Goal: Book appointment/travel/reservation

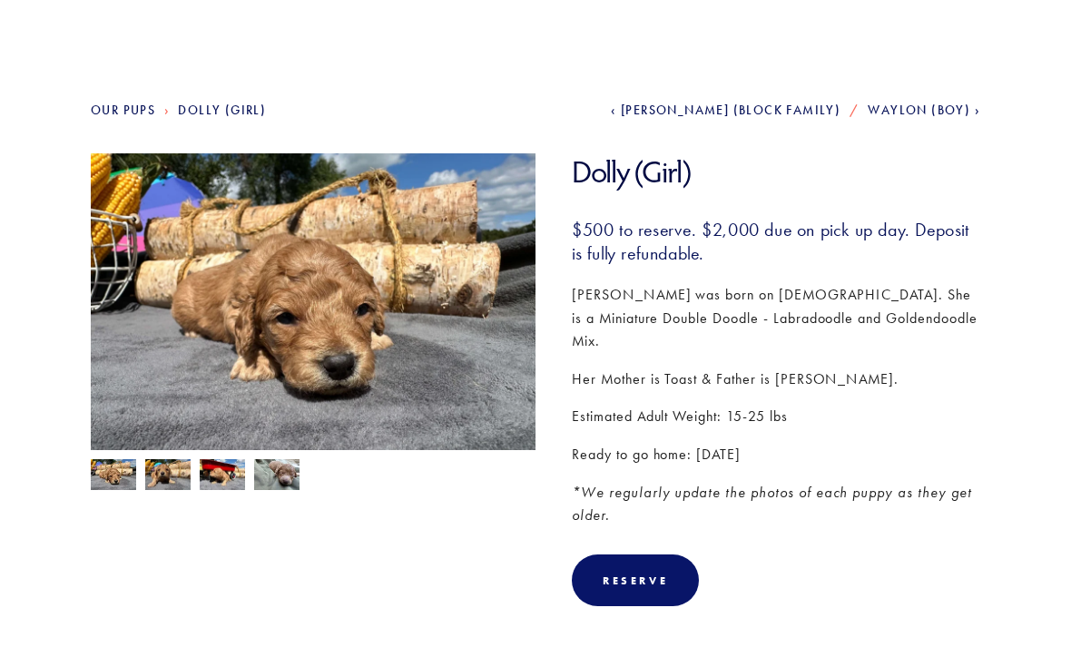
scroll to position [136, 0]
click at [289, 491] on img at bounding box center [276, 475] width 45 height 35
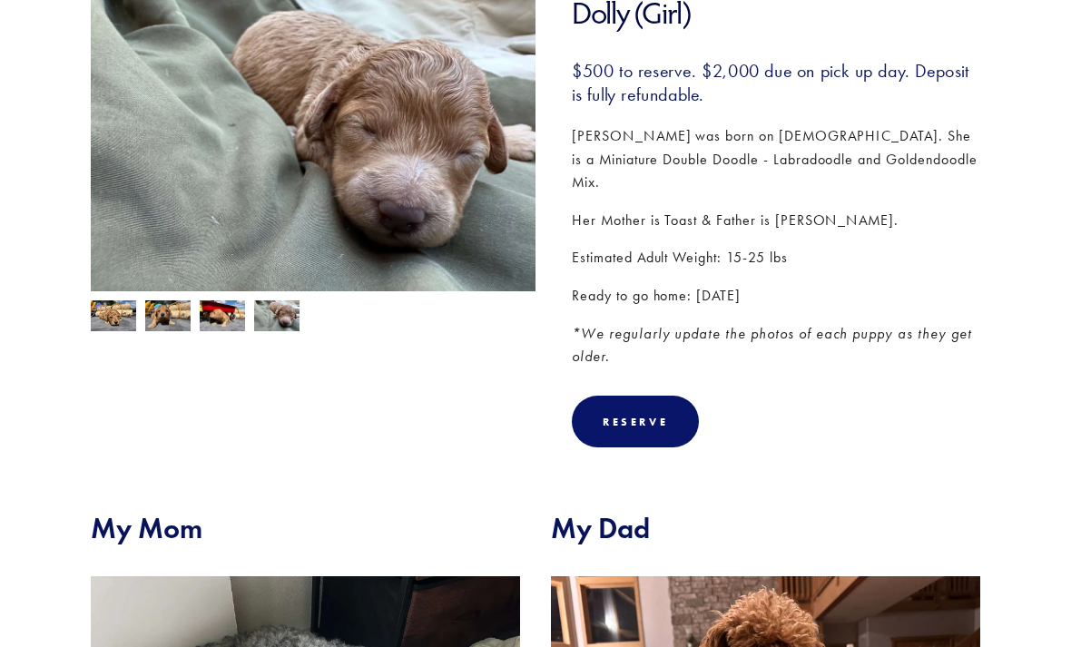
scroll to position [296, 0]
click at [652, 396] on div "Reserve" at bounding box center [635, 422] width 127 height 52
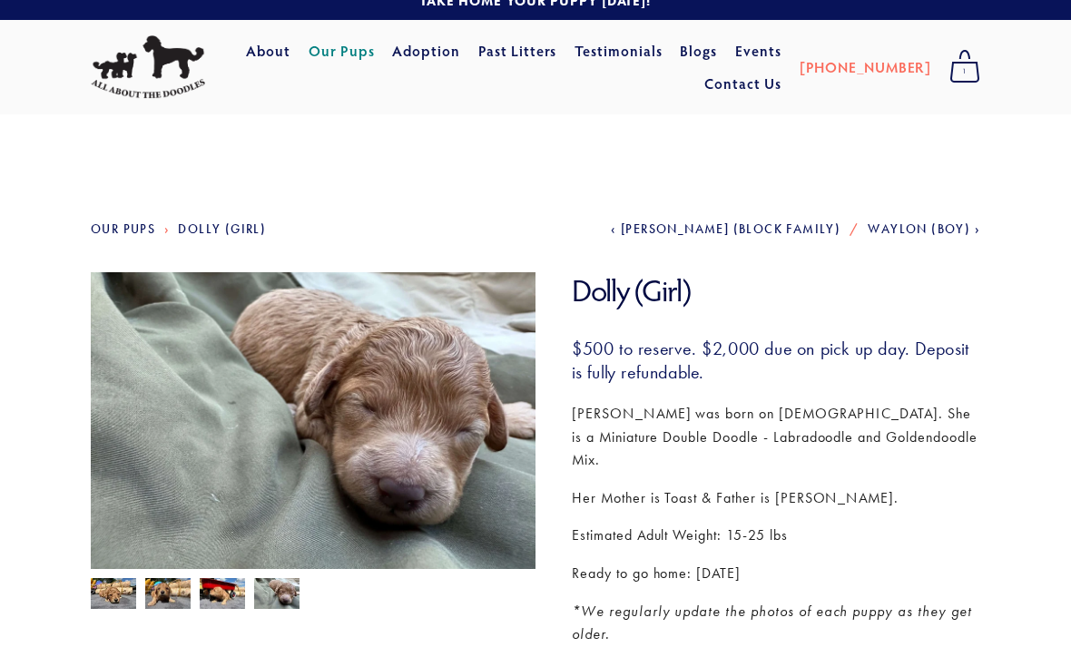
scroll to position [19, 0]
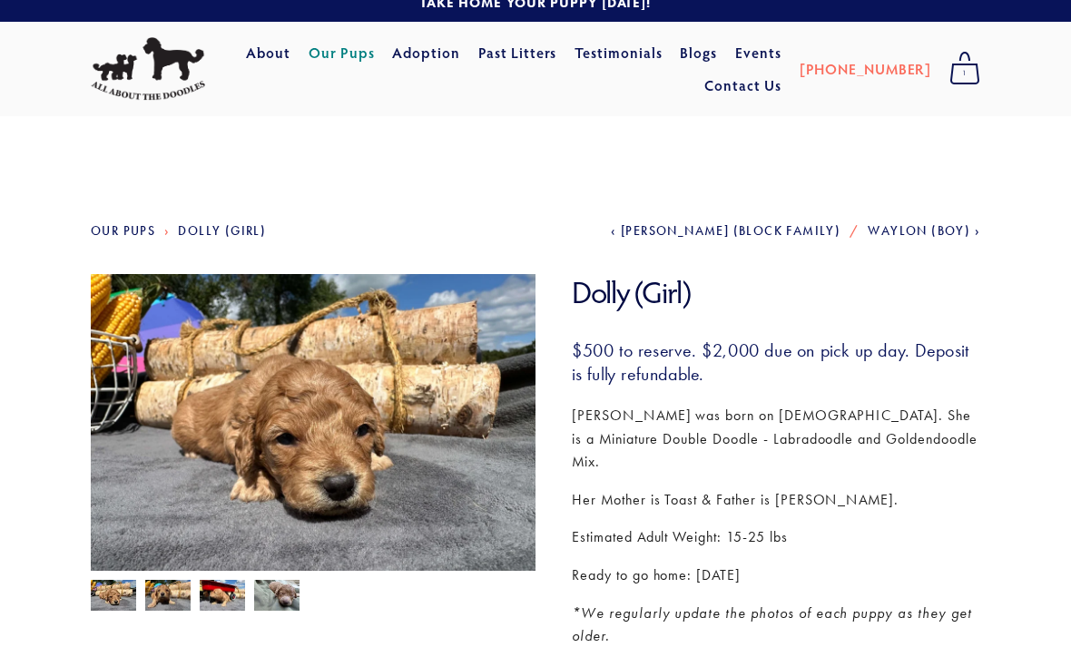
scroll to position [16, 0]
